Goal: Task Accomplishment & Management: Manage account settings

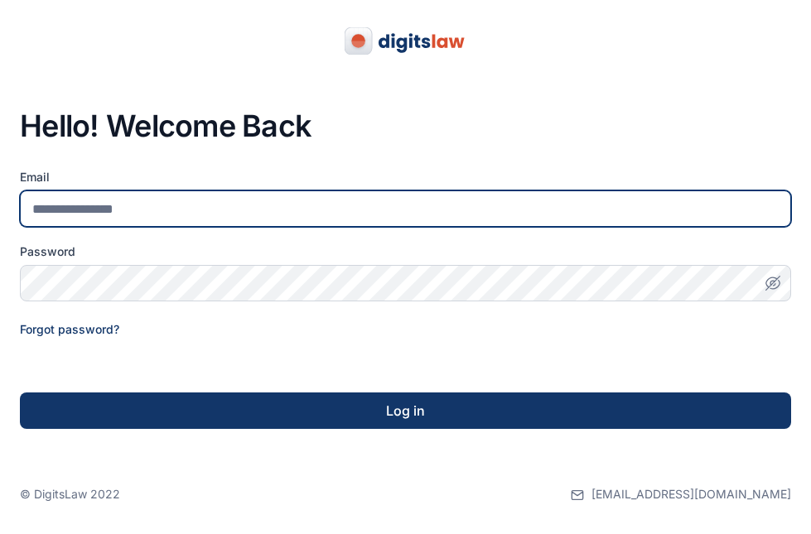
click at [201, 207] on input "email" at bounding box center [405, 209] width 771 height 36
type input "**********"
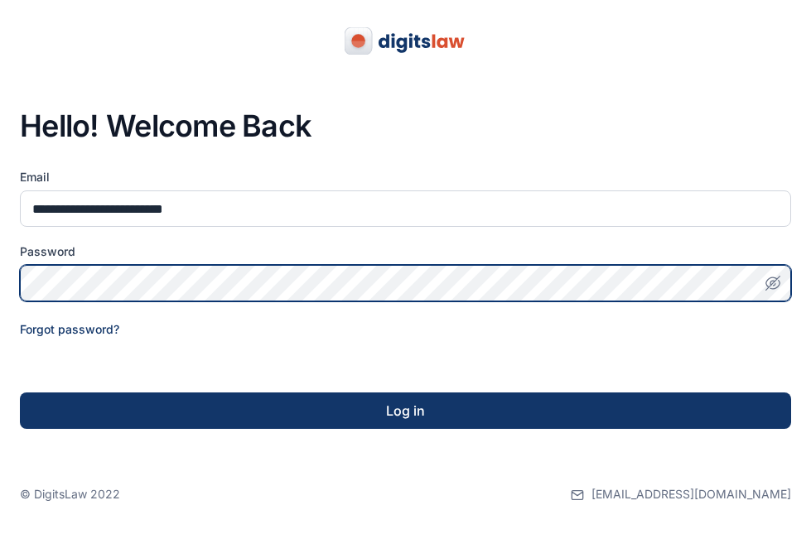
click at [20, 393] on button "Log in" at bounding box center [405, 411] width 771 height 36
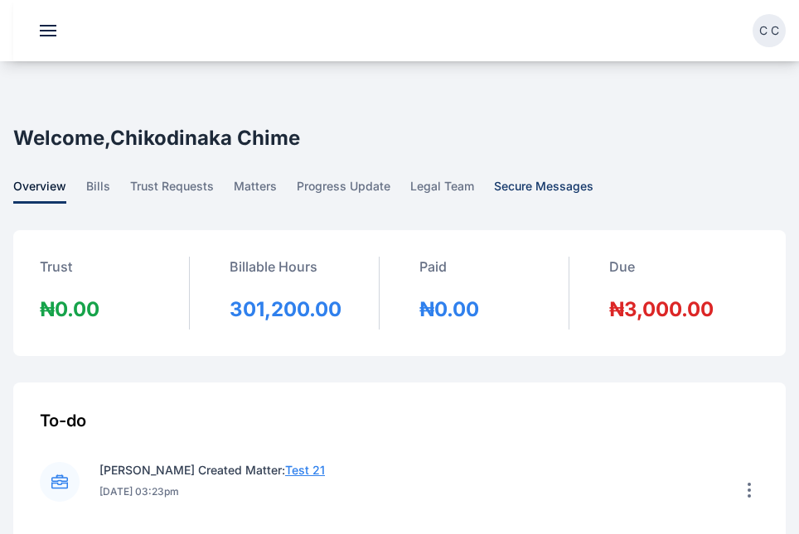
click at [527, 181] on link "secure messages" at bounding box center [543, 191] width 99 height 26
